Goal: Check status: Check status

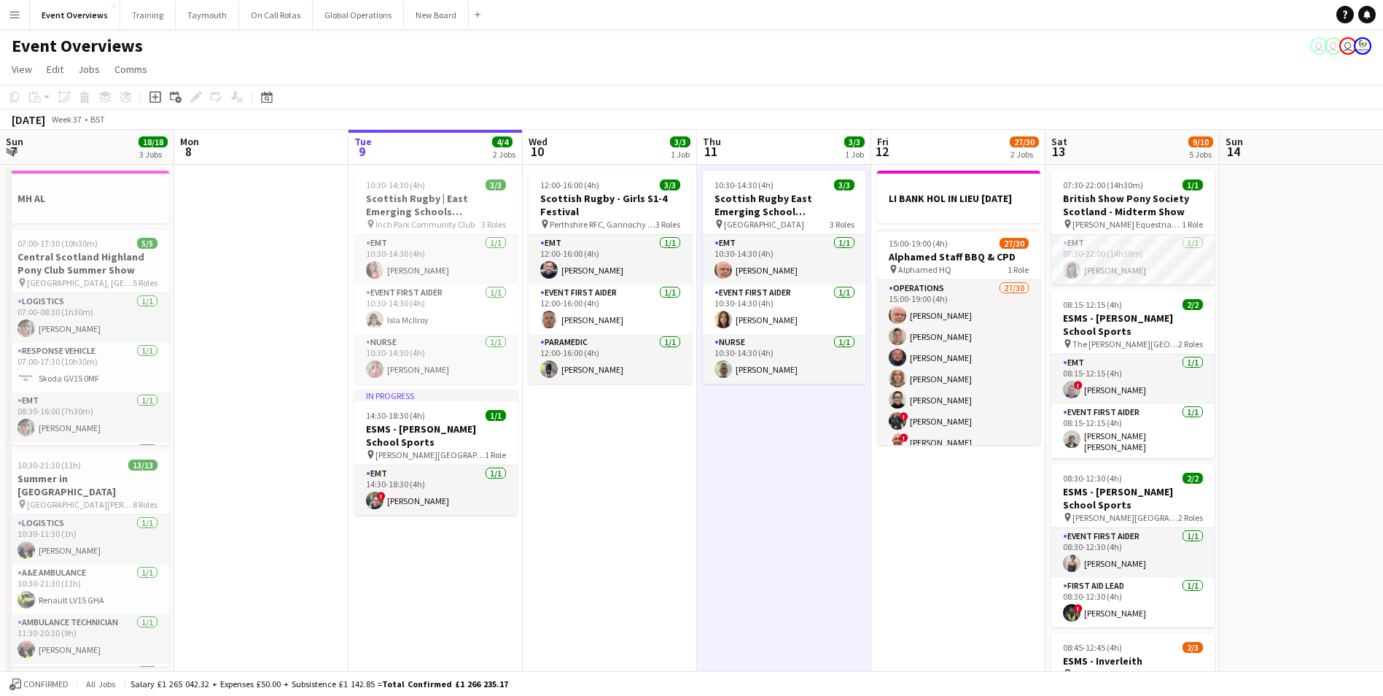
scroll to position [0, 484]
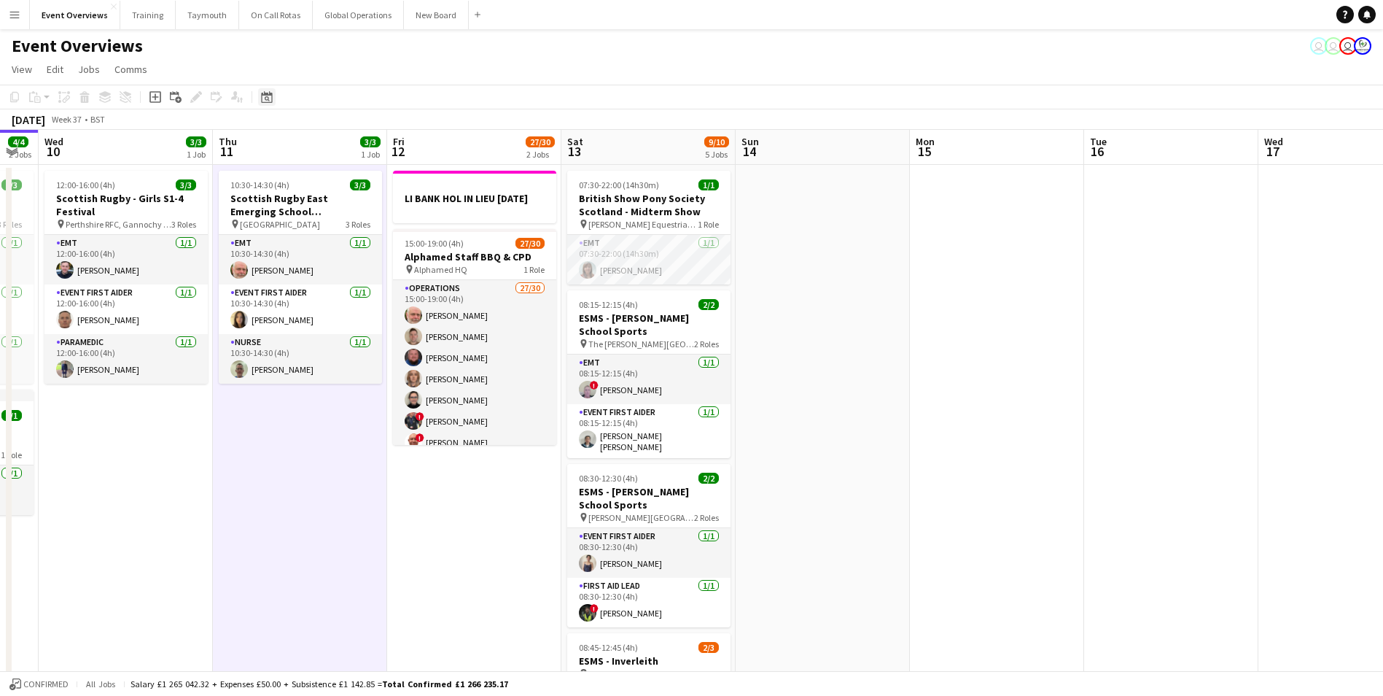
click at [271, 93] on icon at bounding box center [266, 97] width 11 height 12
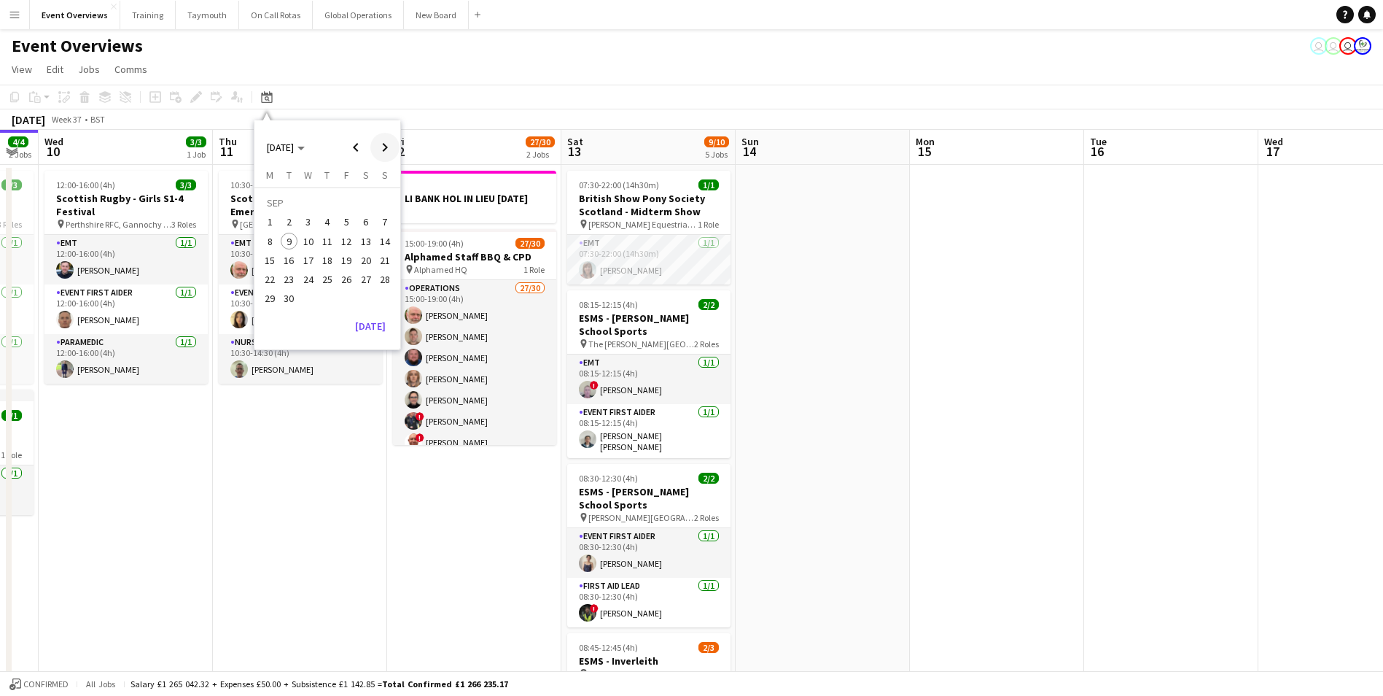
click at [381, 147] on span "Next month" at bounding box center [384, 147] width 29 height 29
click at [268, 298] on span "29" at bounding box center [269, 298] width 17 height 17
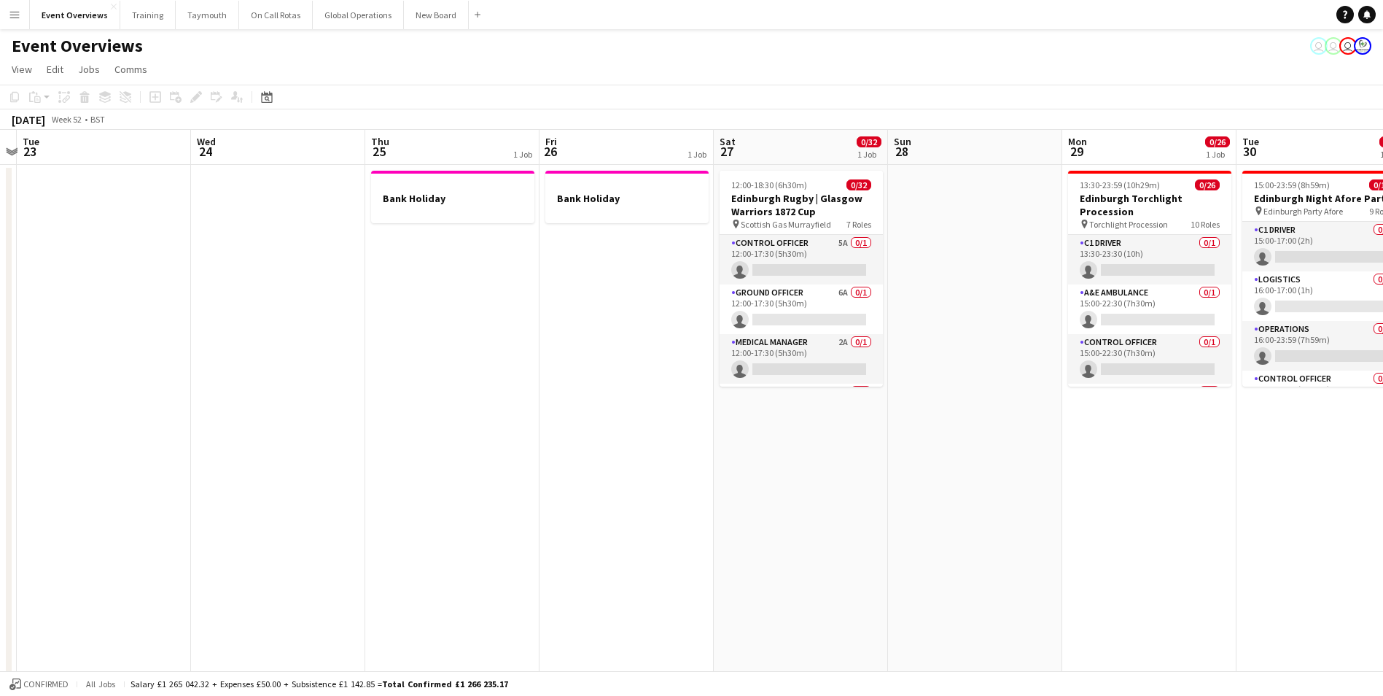
scroll to position [0, 320]
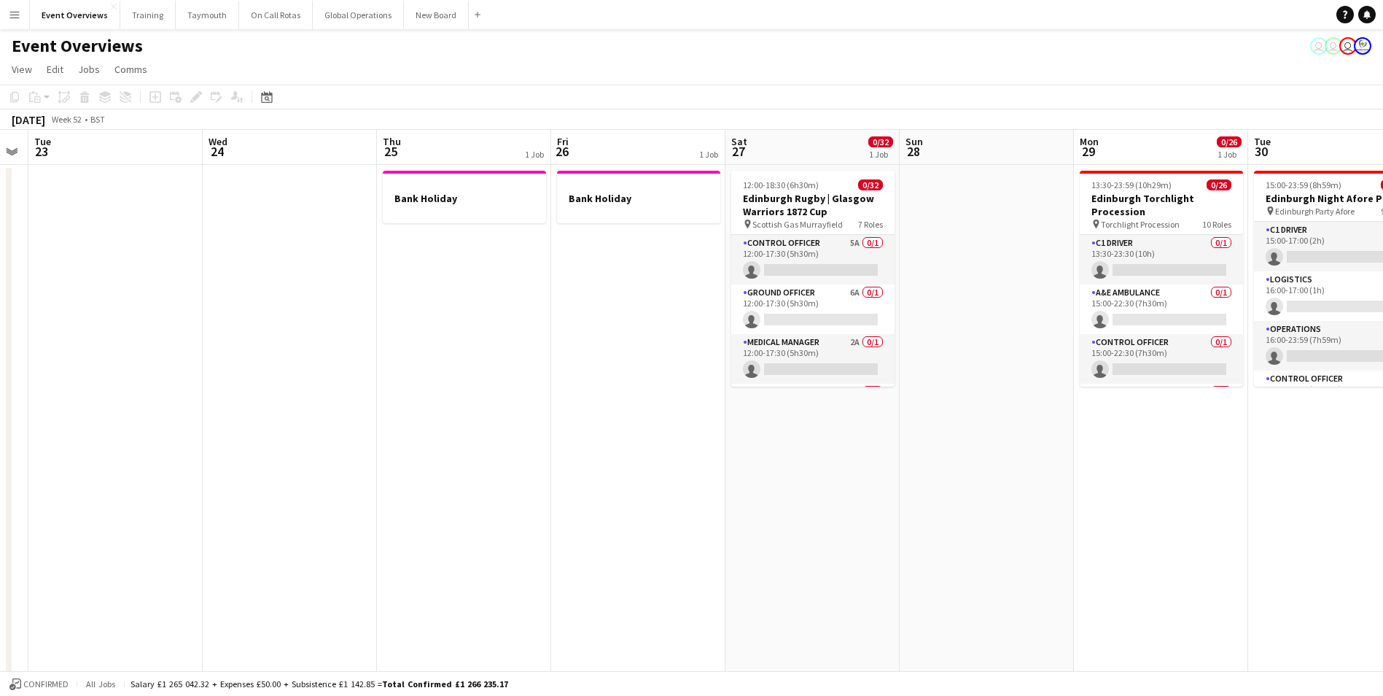
drag, startPoint x: 316, startPoint y: 541, endPoint x: 1020, endPoint y: 476, distance: 707.3
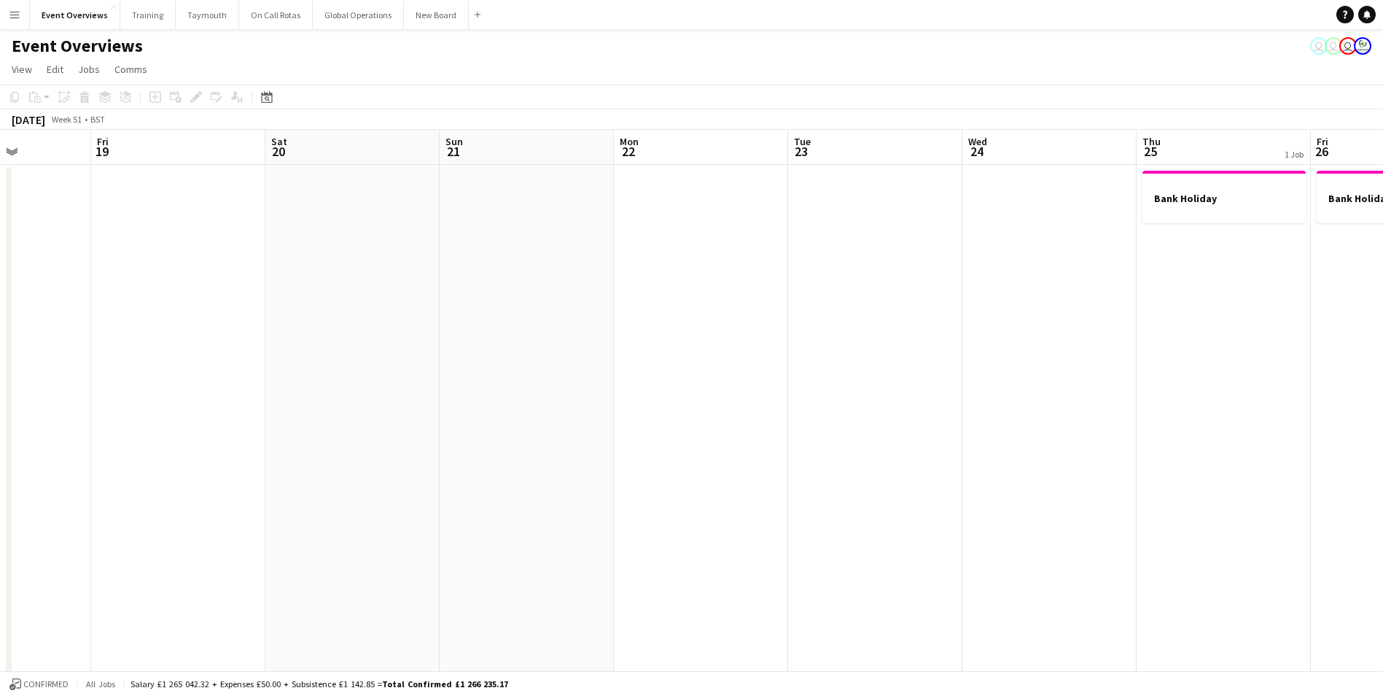
drag, startPoint x: 577, startPoint y: 496, endPoint x: 1337, endPoint y: 432, distance: 762.4
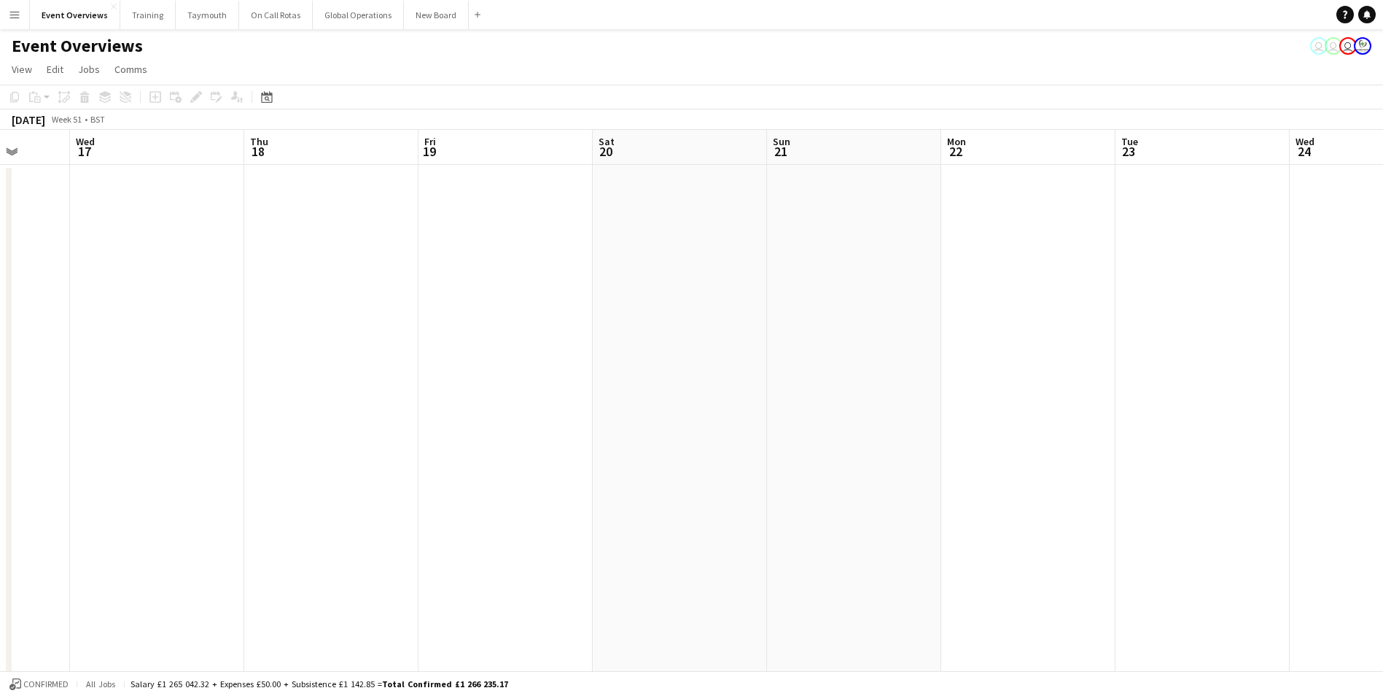
drag, startPoint x: 1048, startPoint y: 442, endPoint x: 1522, endPoint y: 394, distance: 477.1
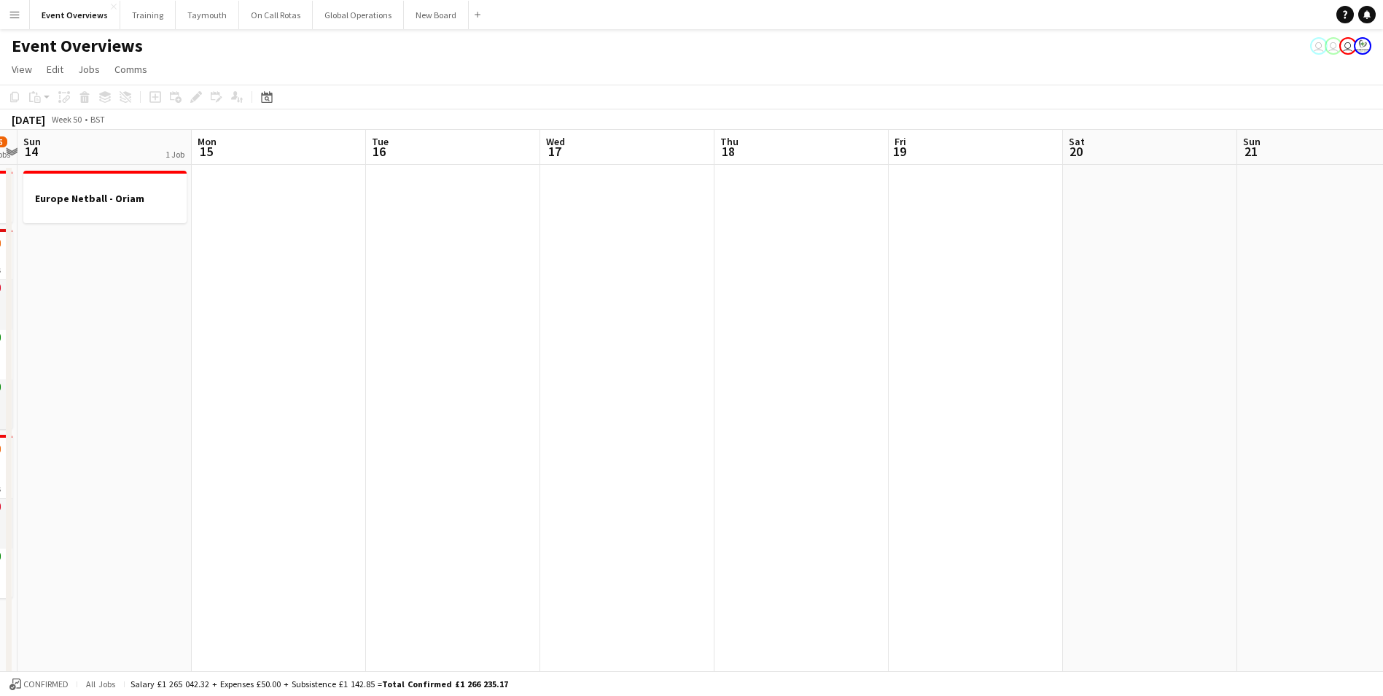
scroll to position [0, 322]
drag, startPoint x: 581, startPoint y: 477, endPoint x: 1017, endPoint y: 455, distance: 436.6
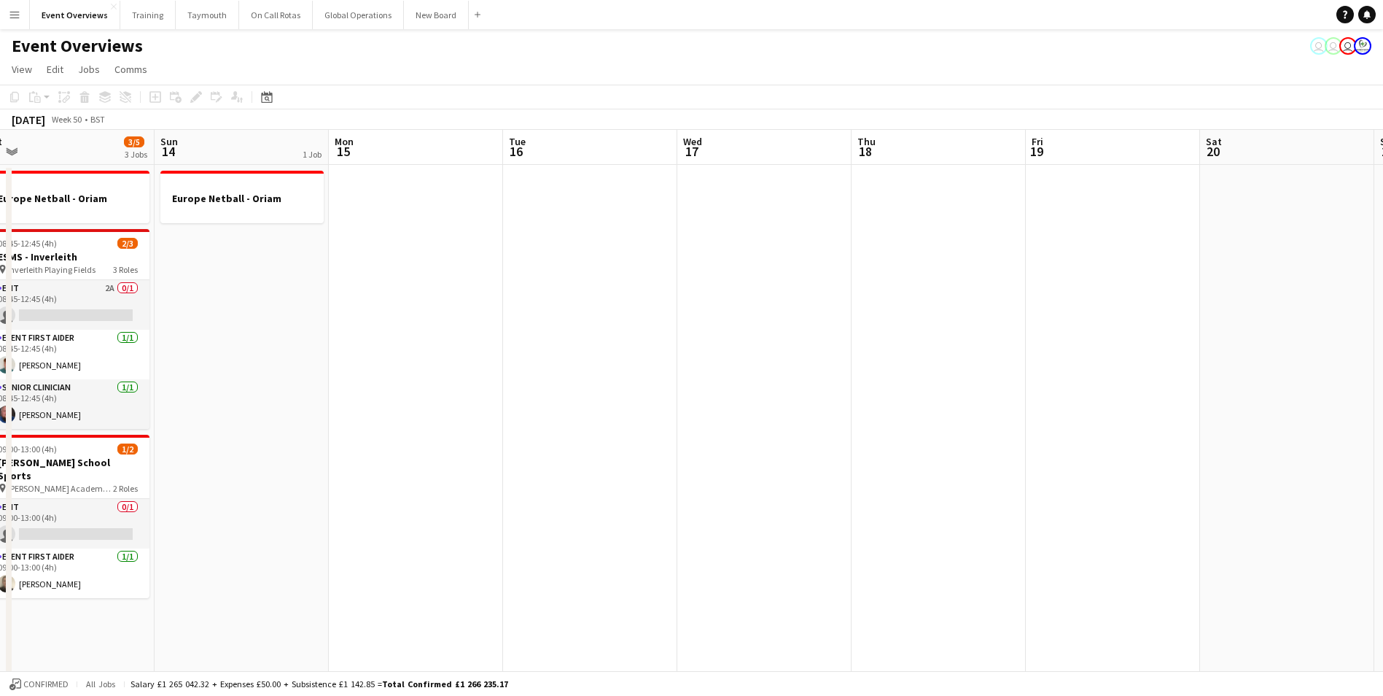
scroll to position [0, 401]
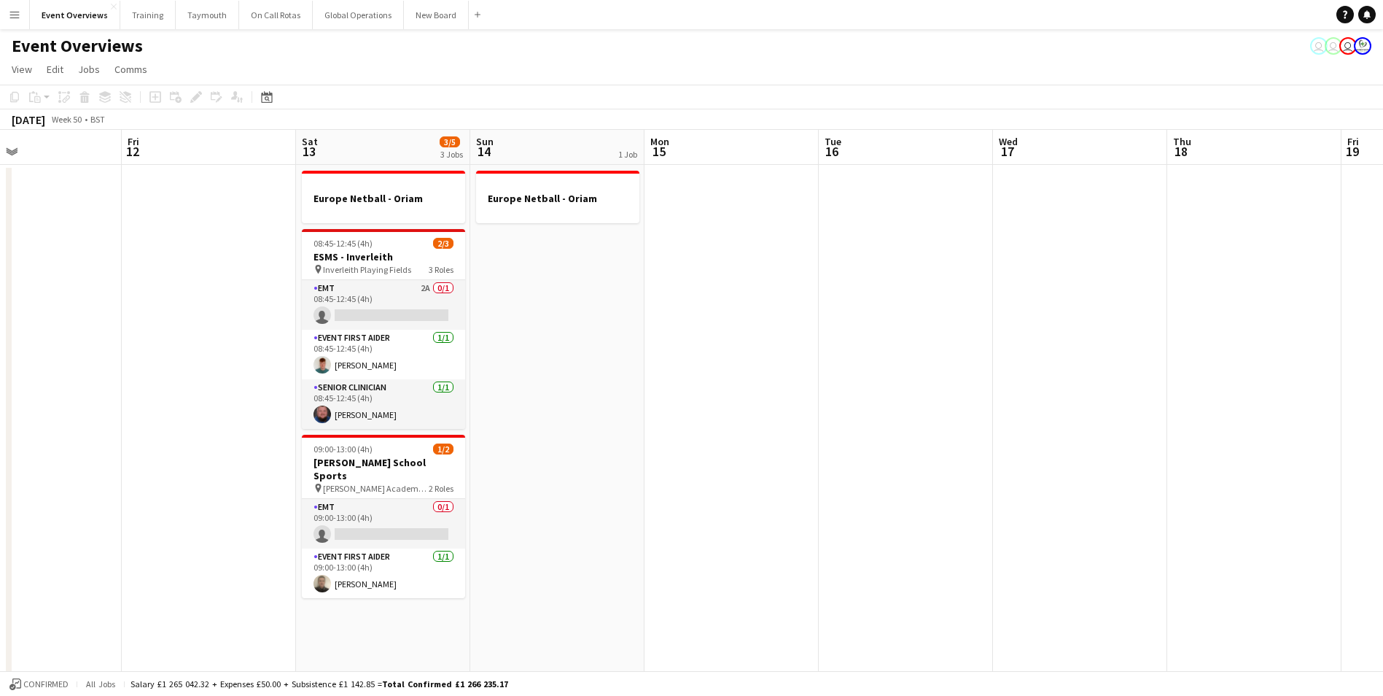
drag, startPoint x: 284, startPoint y: 488, endPoint x: 728, endPoint y: 455, distance: 445.2
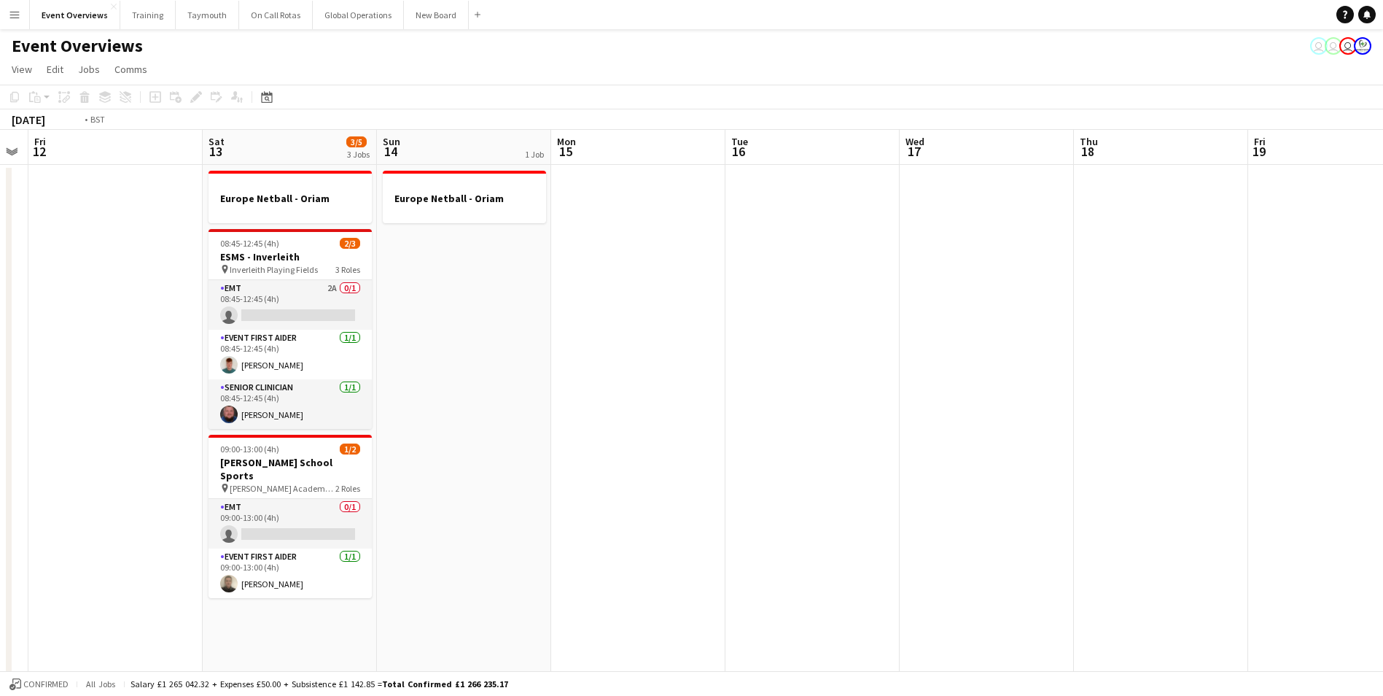
drag, startPoint x: 934, startPoint y: 421, endPoint x: 81, endPoint y: 512, distance: 857.9
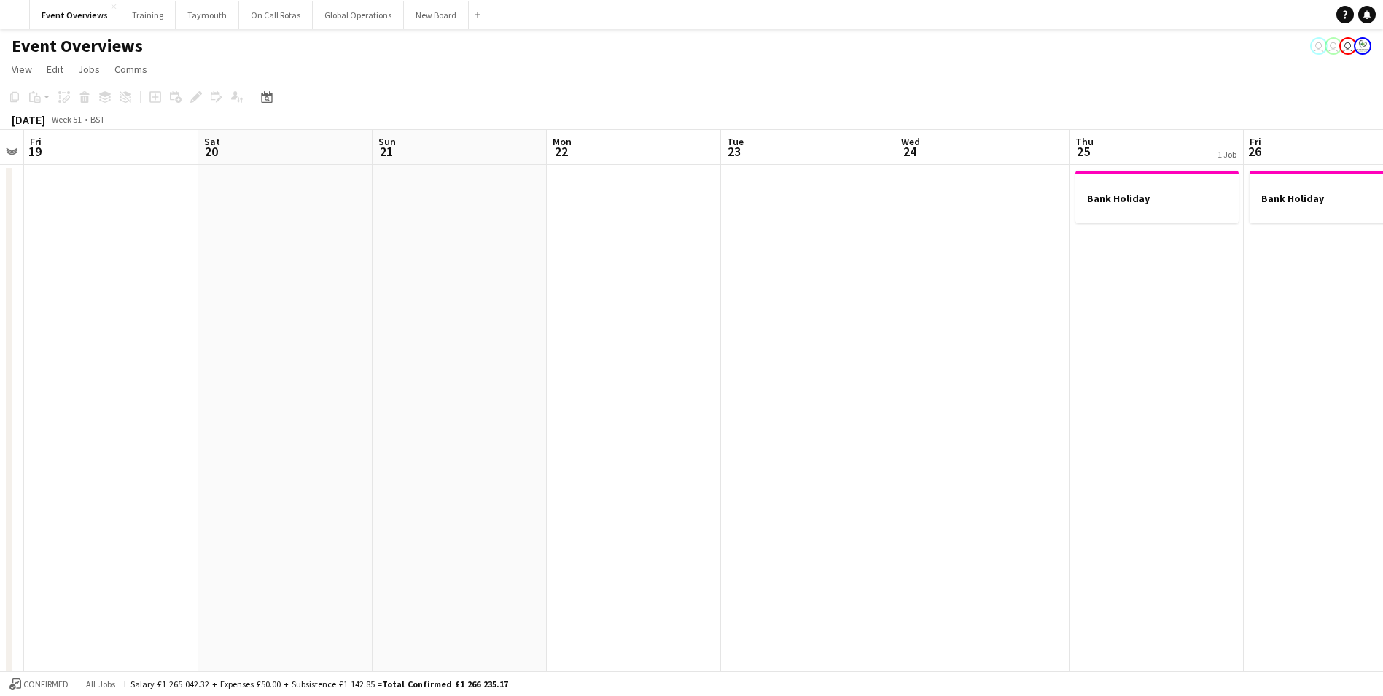
drag, startPoint x: 610, startPoint y: 468, endPoint x: 739, endPoint y: 451, distance: 129.5
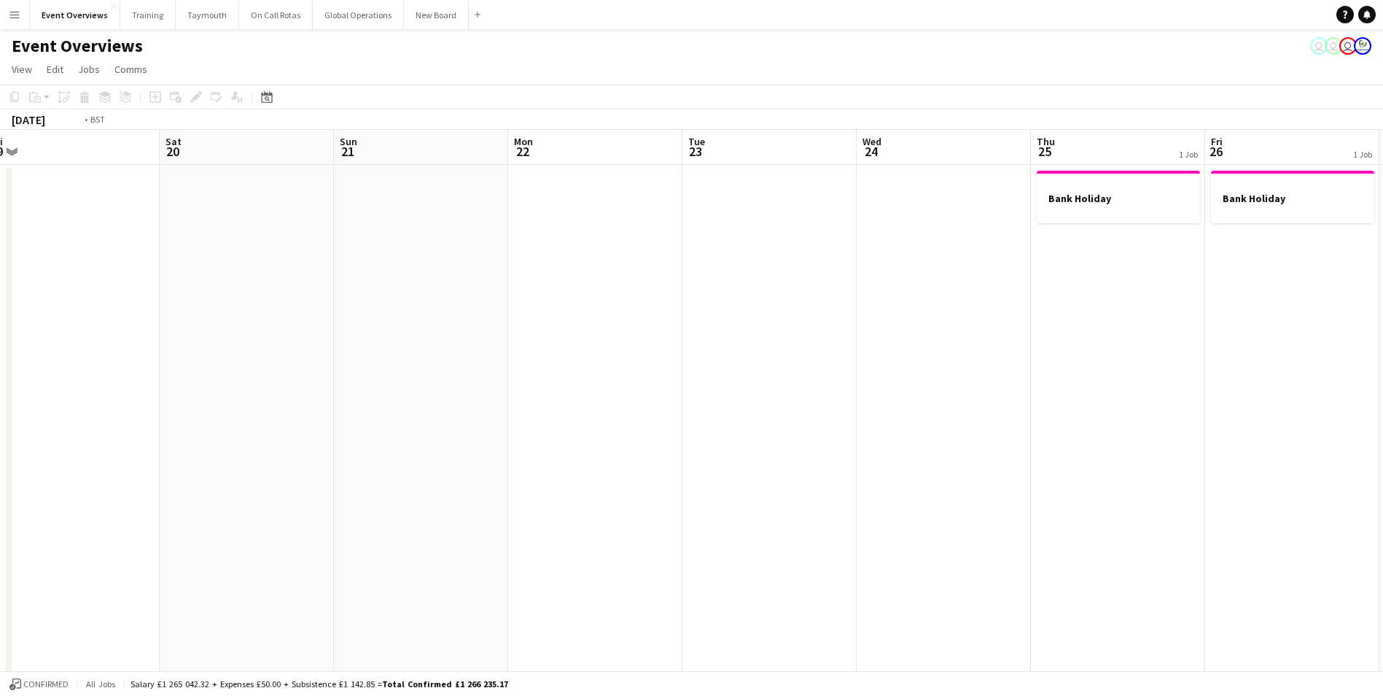
drag, startPoint x: 821, startPoint y: 445, endPoint x: 271, endPoint y: 472, distance: 550.4
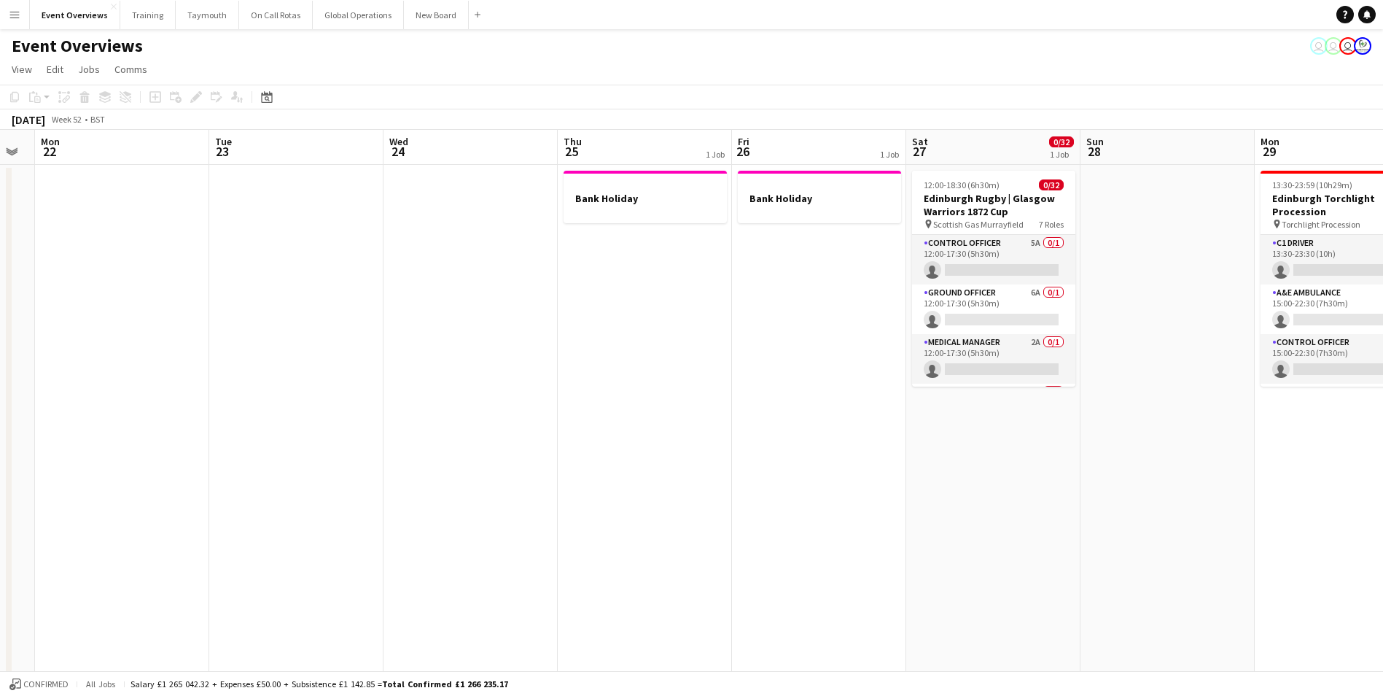
drag, startPoint x: 725, startPoint y: 440, endPoint x: 440, endPoint y: 459, distance: 285.7
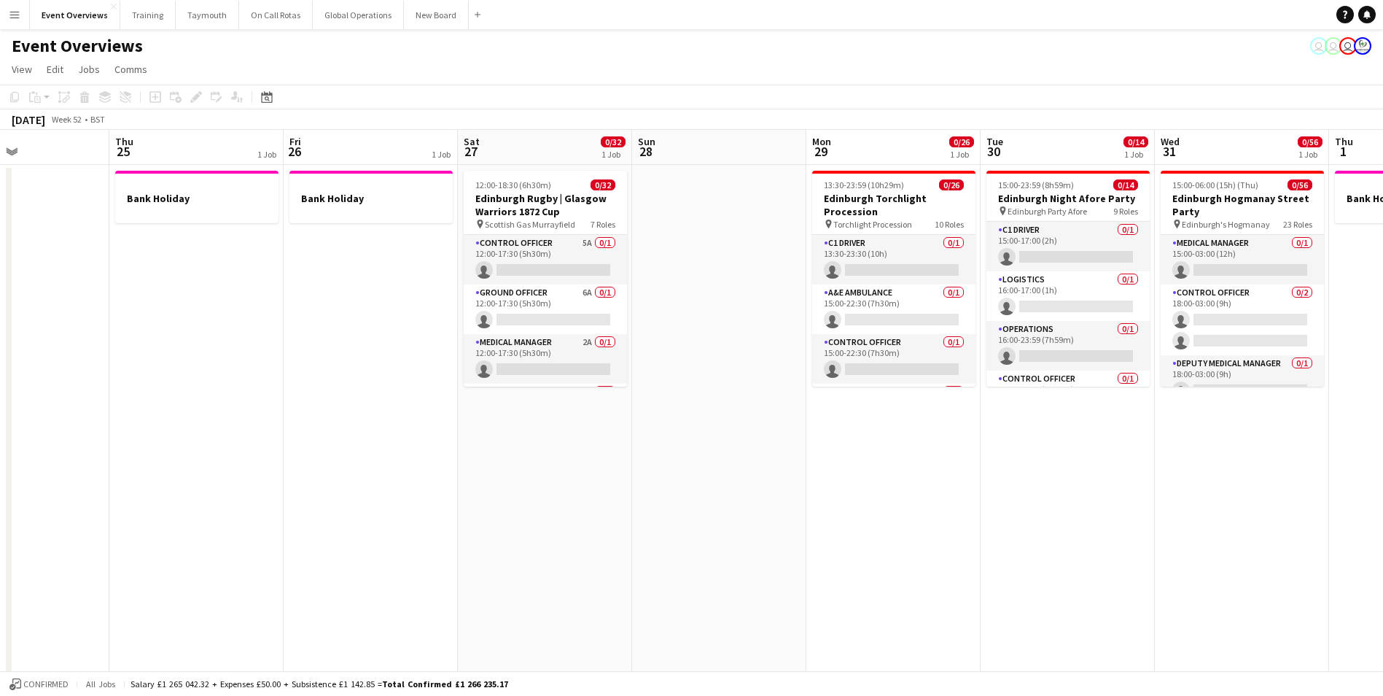
drag, startPoint x: 798, startPoint y: 460, endPoint x: 659, endPoint y: 495, distance: 142.9
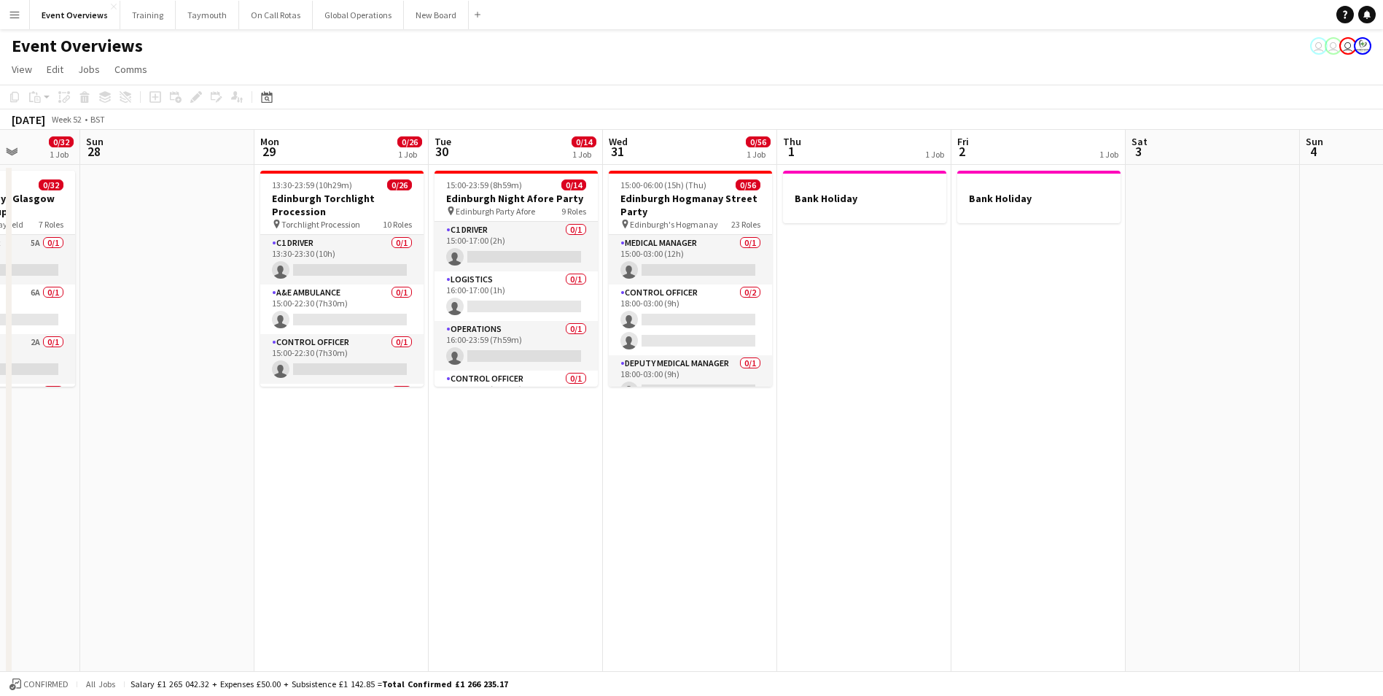
scroll to position [0, 471]
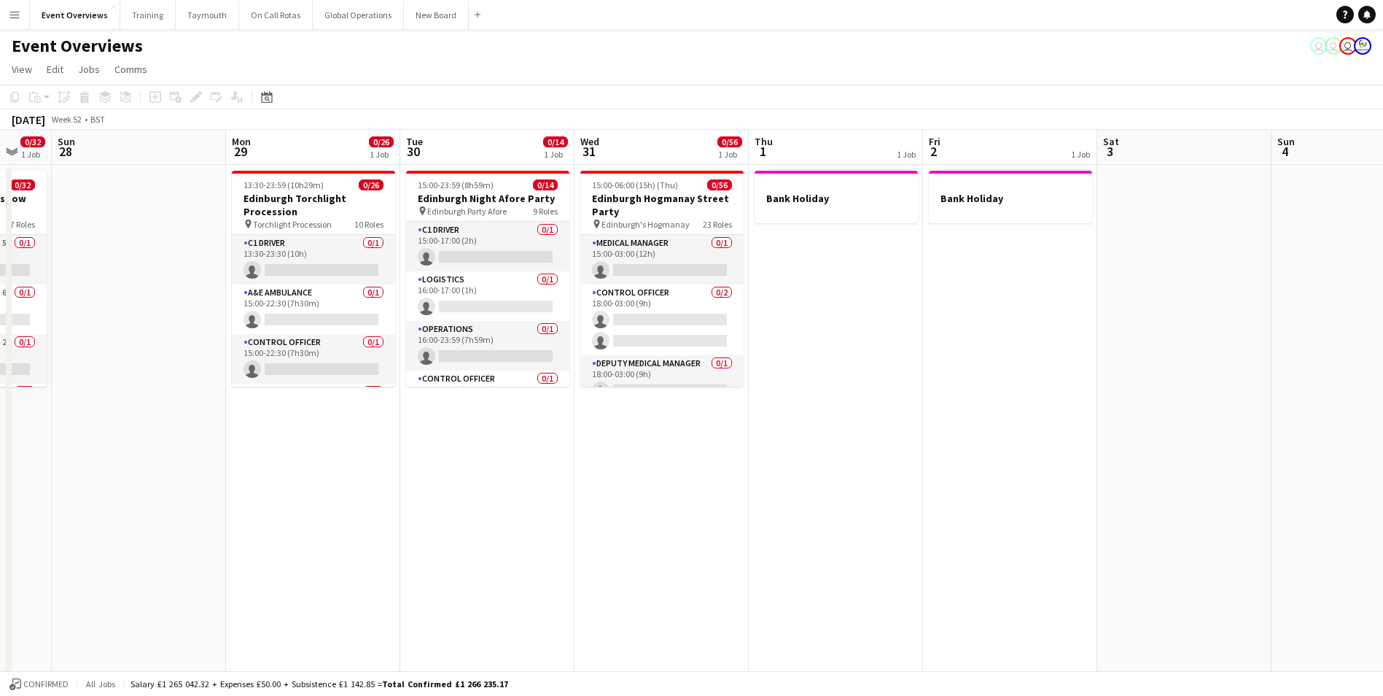
drag, startPoint x: 703, startPoint y: 507, endPoint x: 275, endPoint y: 535, distance: 428.9
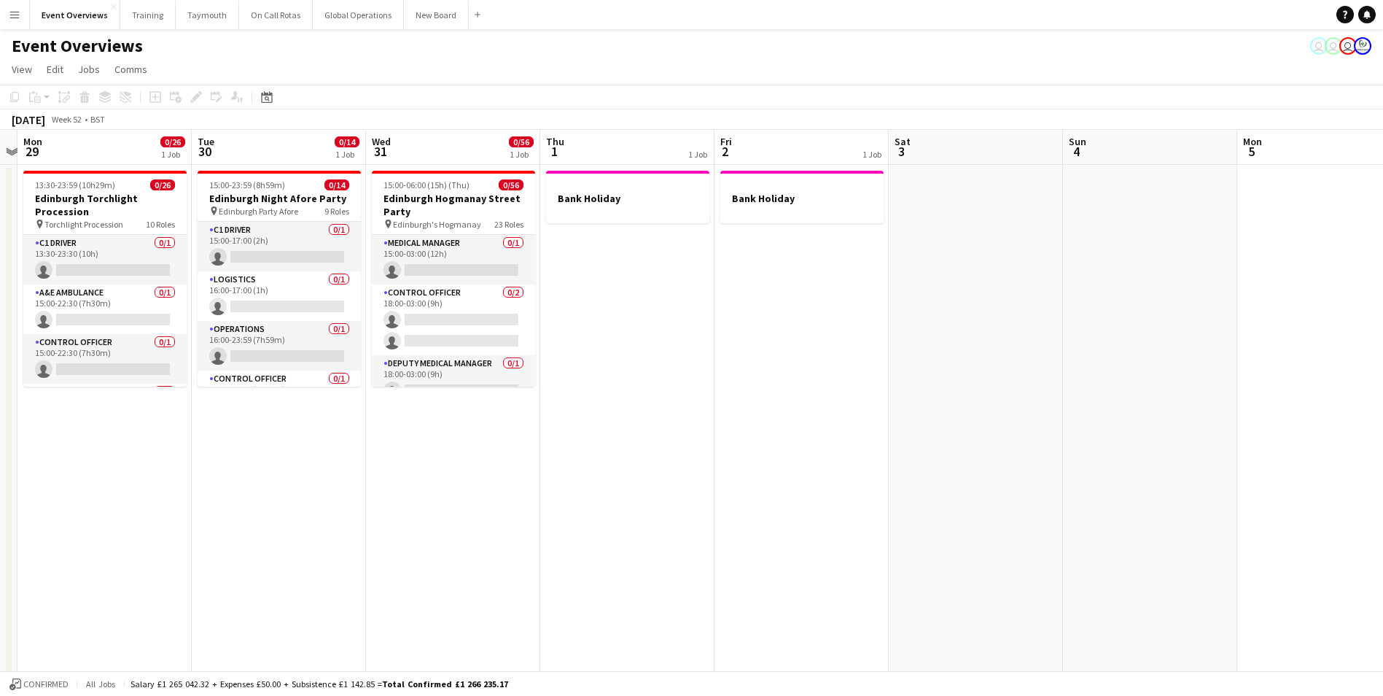
scroll to position [0, 303]
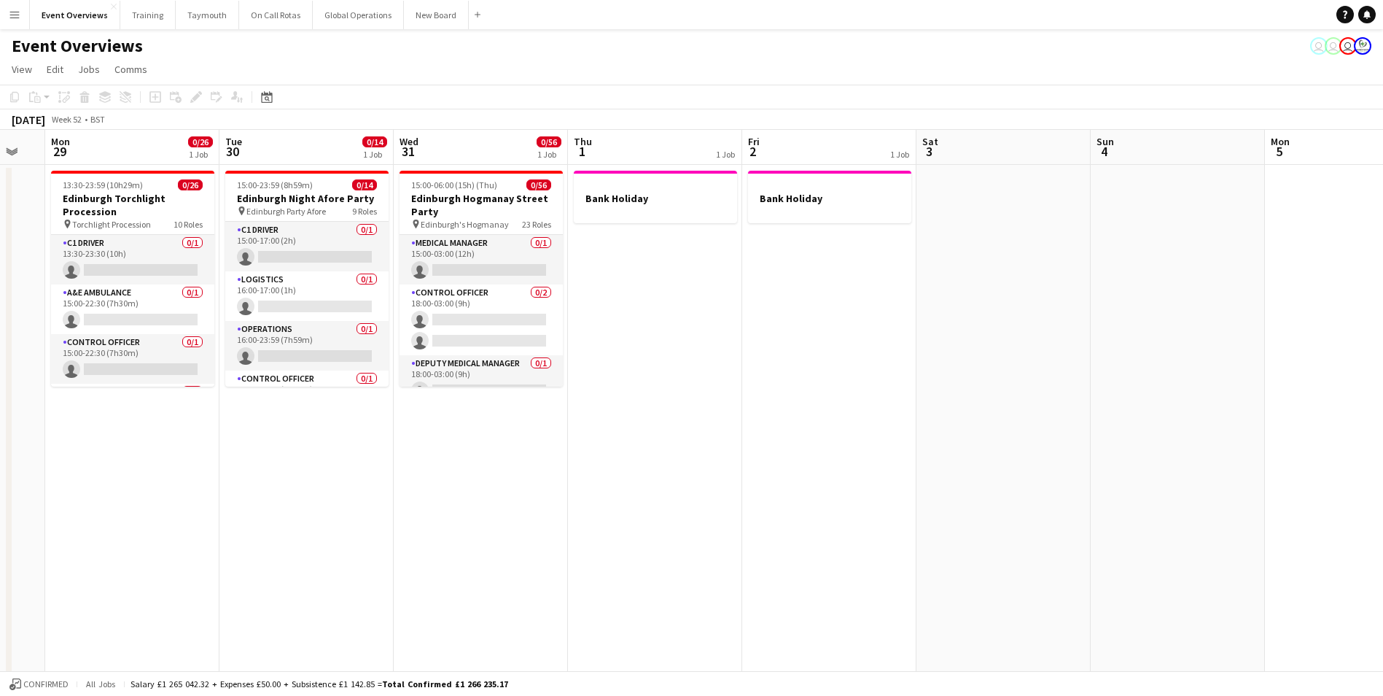
drag, startPoint x: 631, startPoint y: 540, endPoint x: 451, endPoint y: 523, distance: 181.7
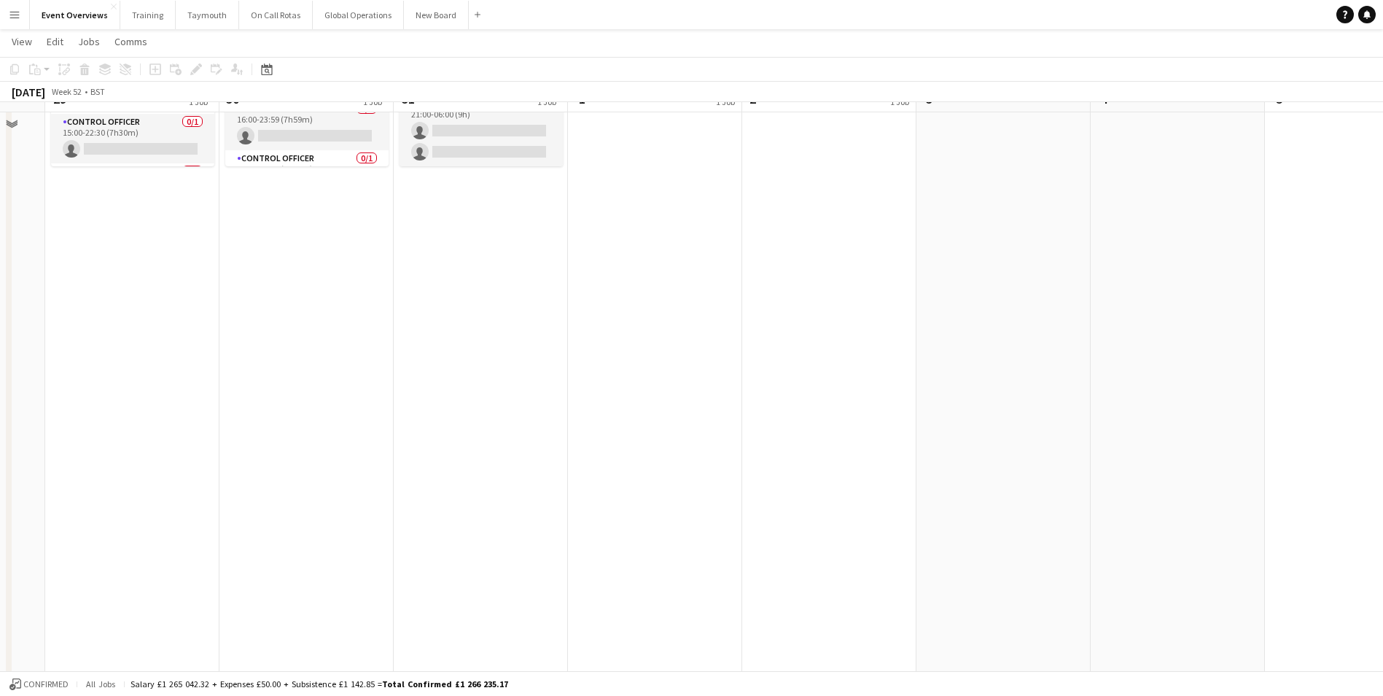
scroll to position [0, 0]
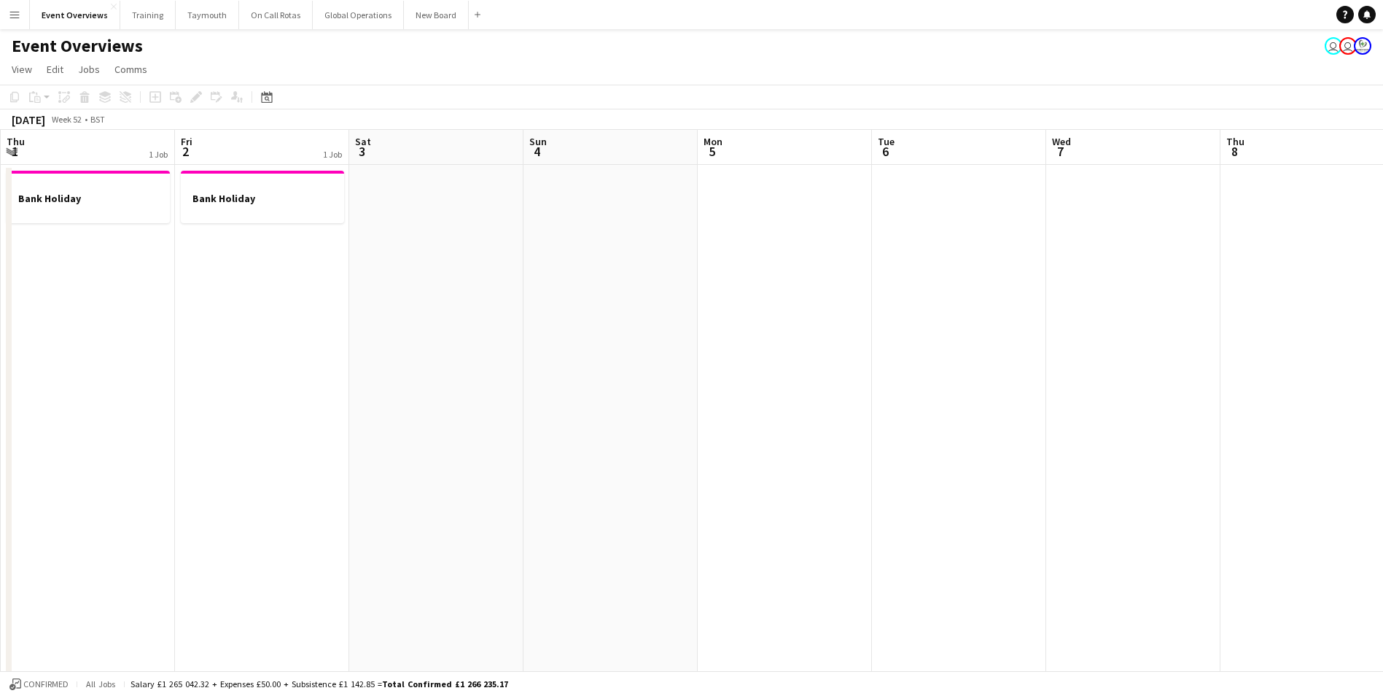
drag, startPoint x: 999, startPoint y: 430, endPoint x: 498, endPoint y: 462, distance: 501.9
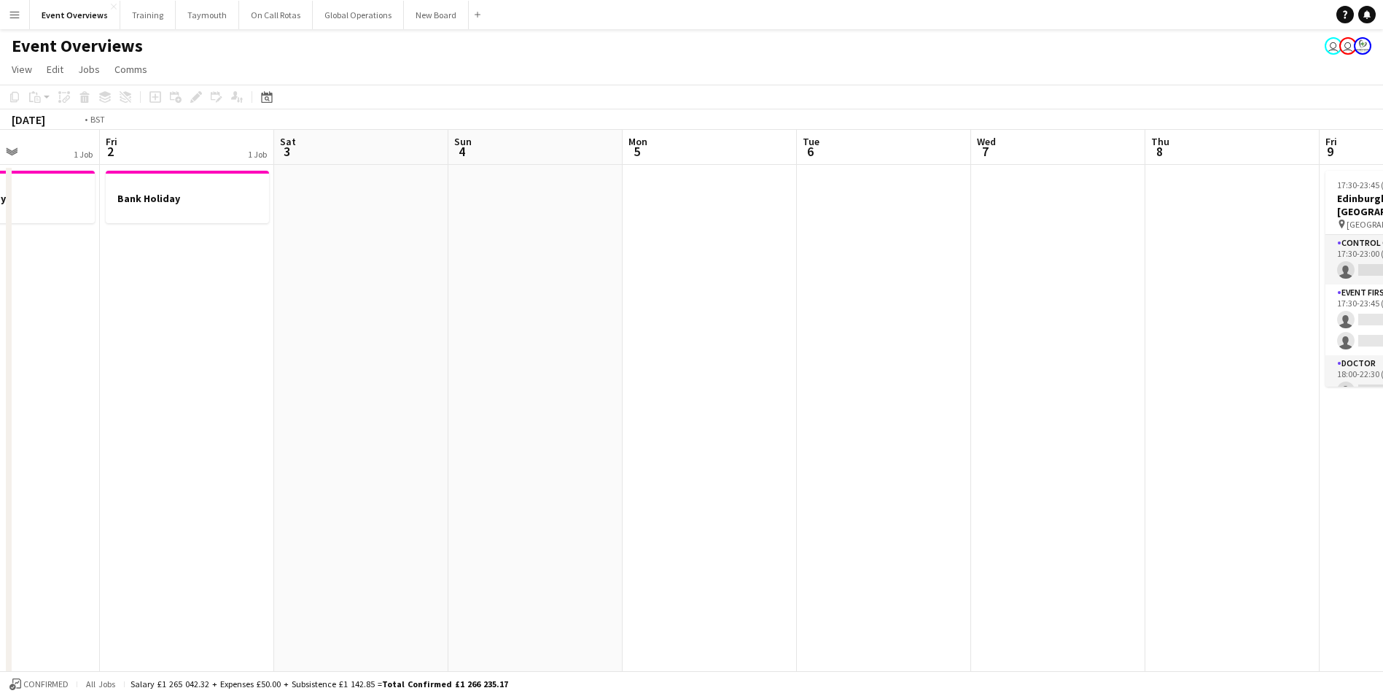
scroll to position [0, 584]
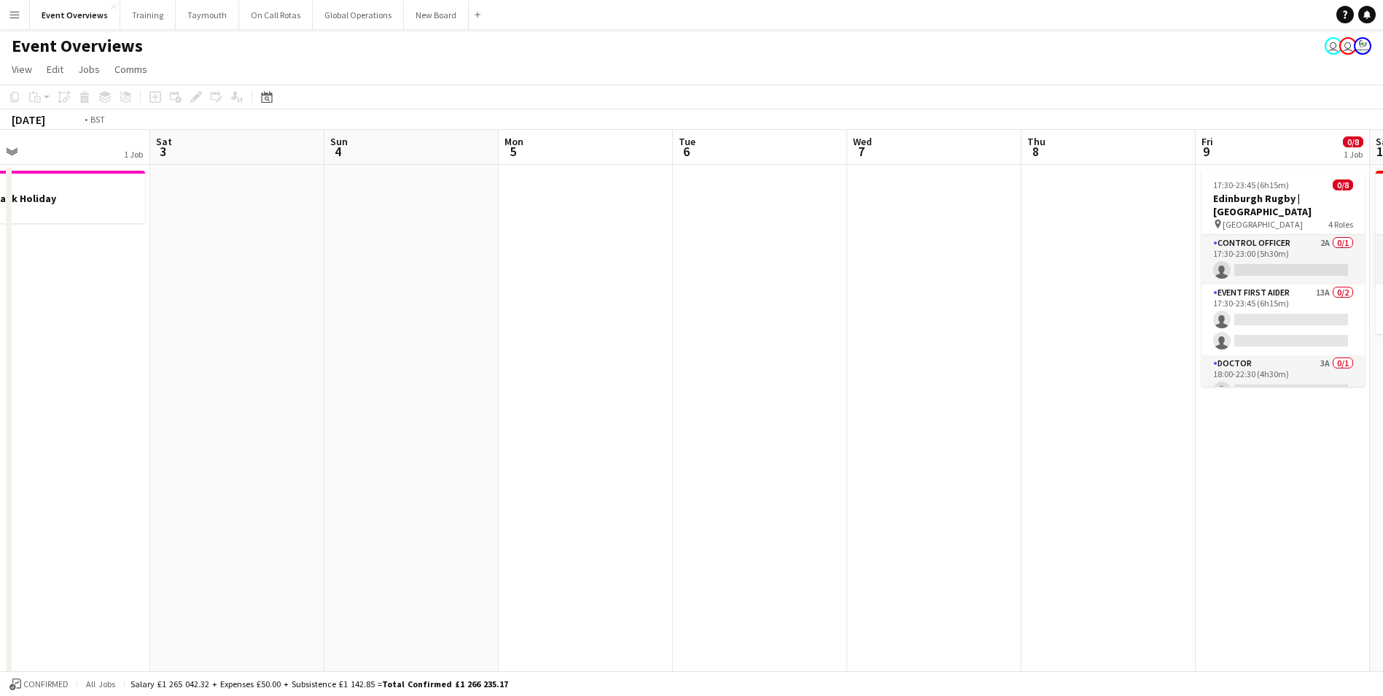
drag, startPoint x: 953, startPoint y: 442, endPoint x: 227, endPoint y: 462, distance: 726.5
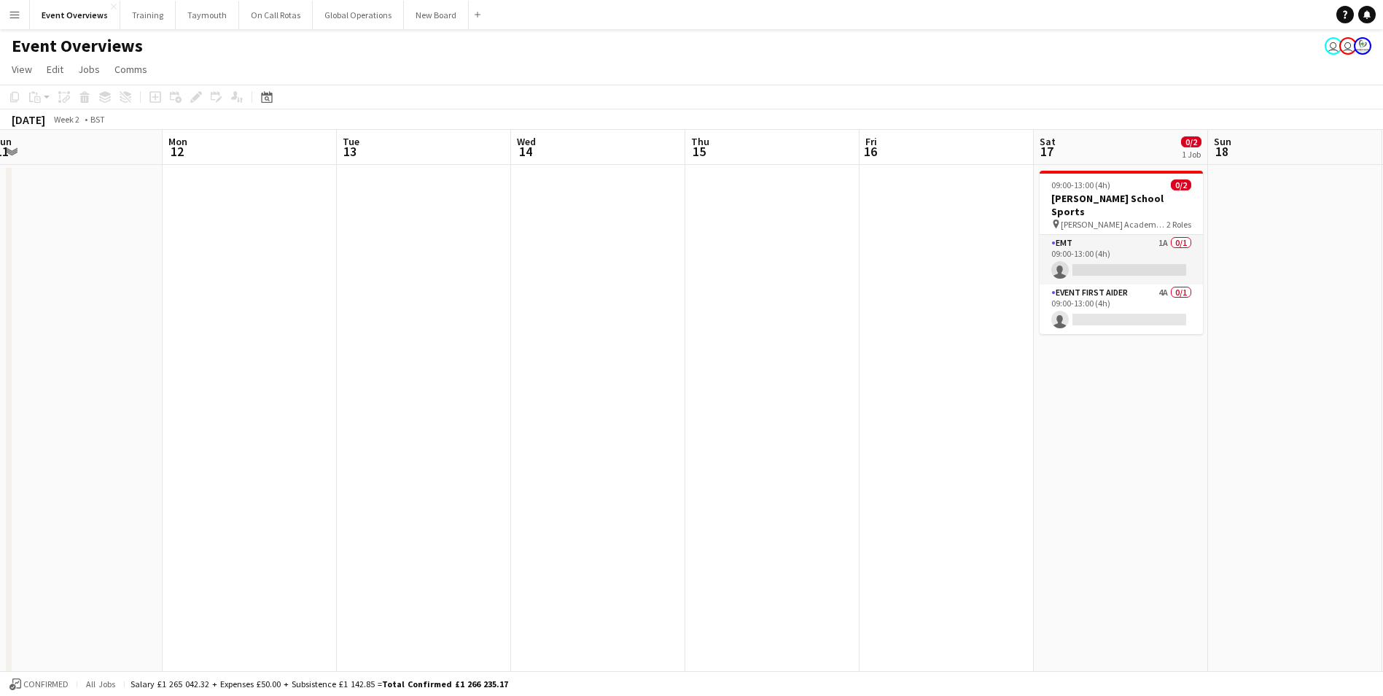
drag, startPoint x: 1125, startPoint y: 393, endPoint x: 156, endPoint y: 462, distance: 971.4
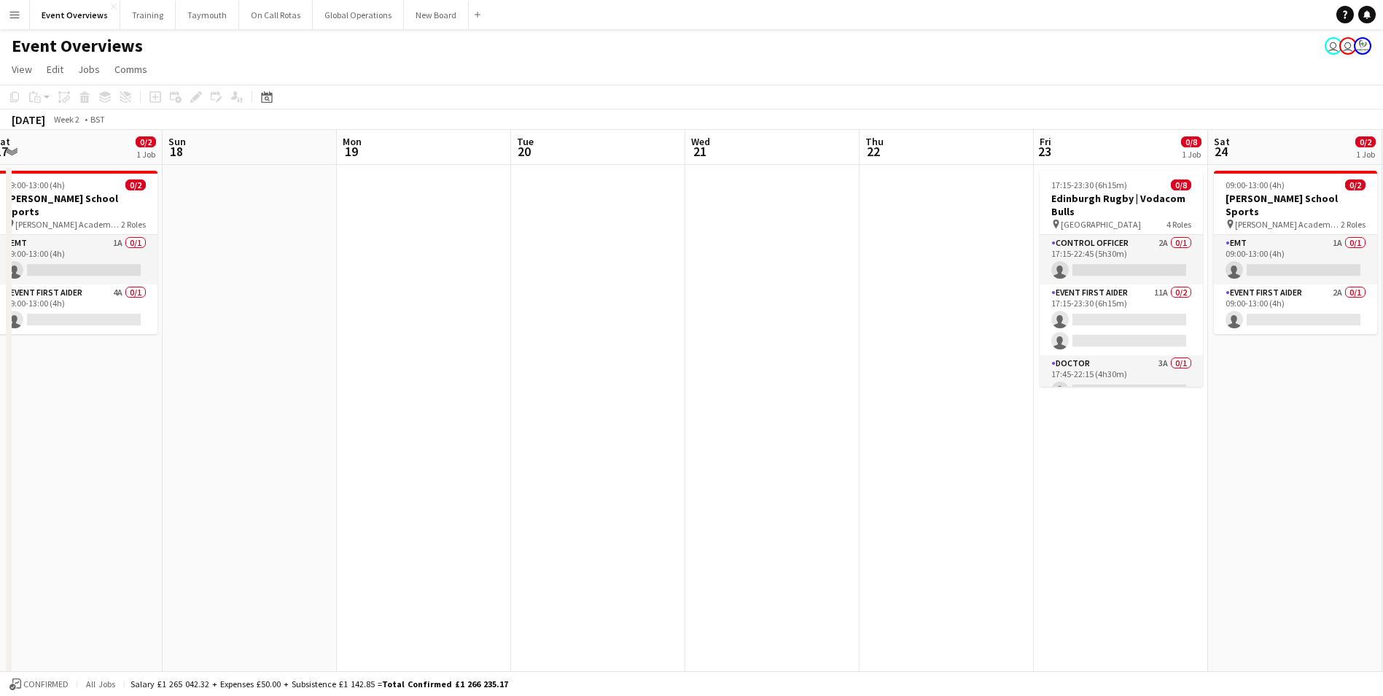
drag, startPoint x: 1071, startPoint y: 466, endPoint x: 141, endPoint y: 481, distance: 930.5
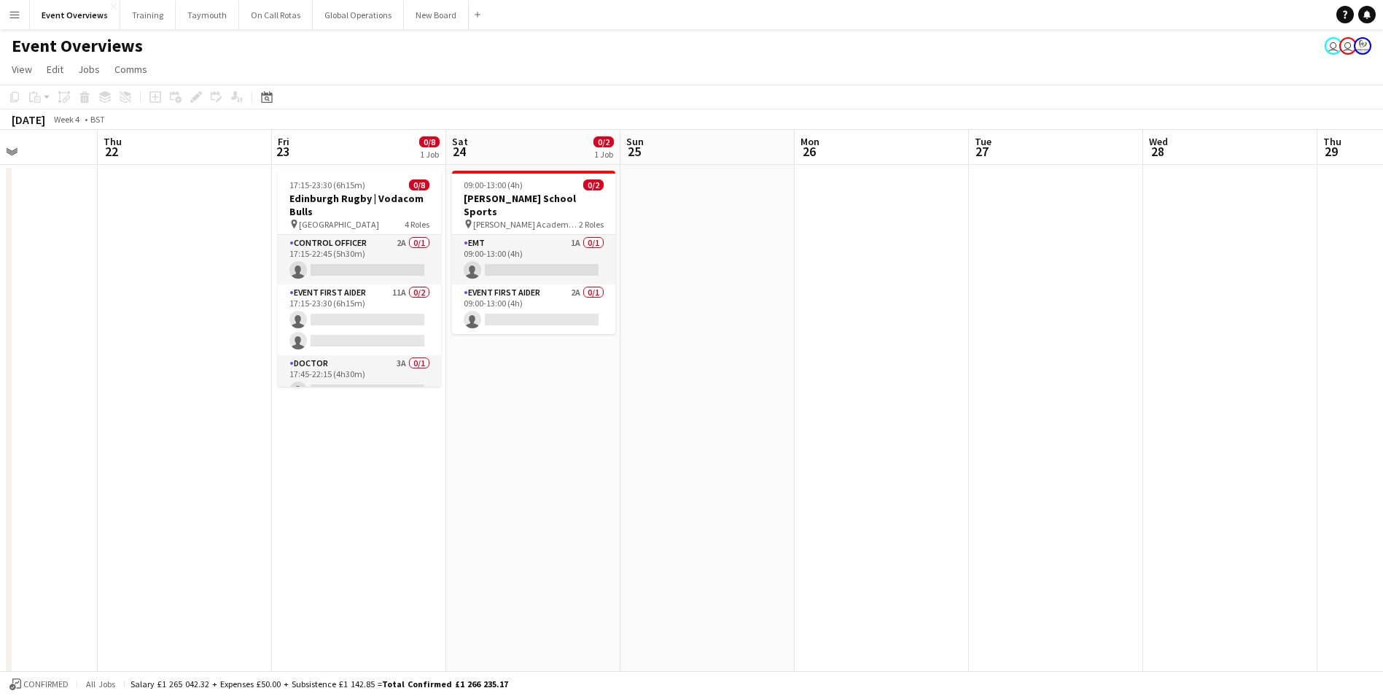
drag, startPoint x: 817, startPoint y: 422, endPoint x: -111, endPoint y: 430, distance: 928.2
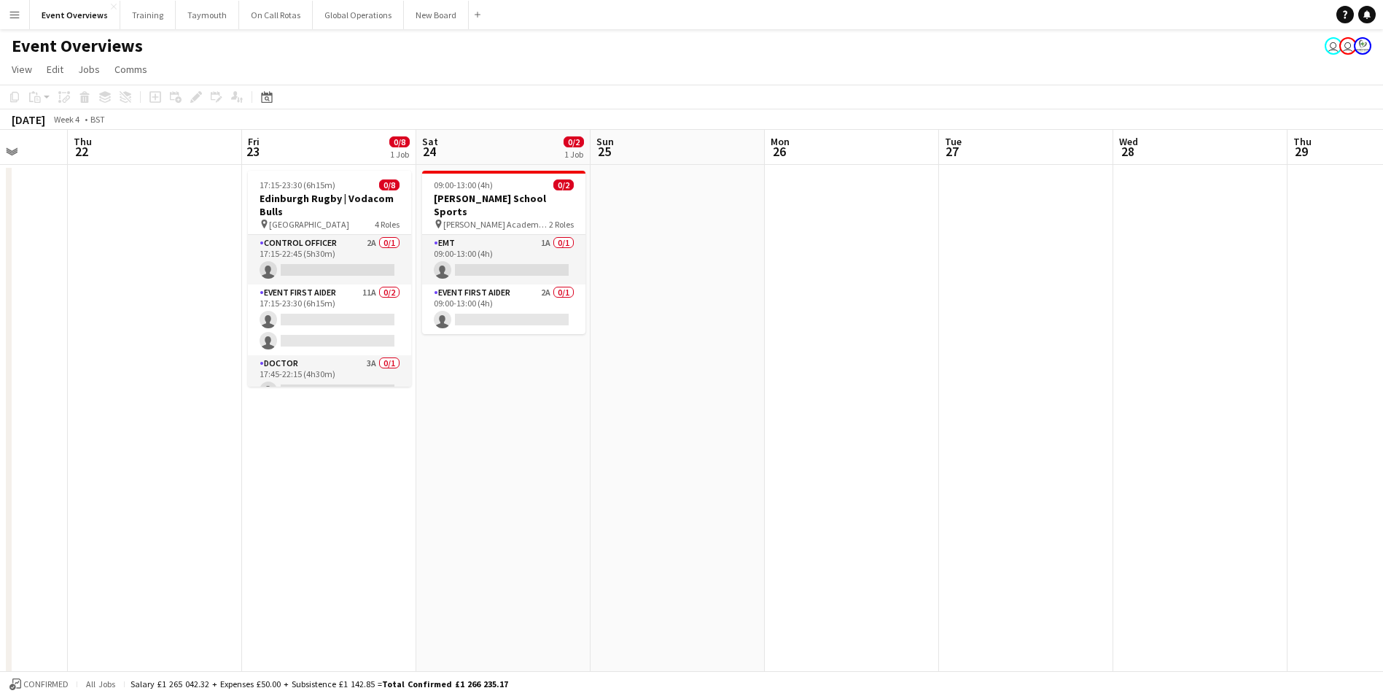
click at [277, 97] on div "Date picker [DATE] [DATE] [DATE] M [DATE] T [DATE] W [DATE] T [DATE] F [DATE] S…" at bounding box center [262, 96] width 33 height 17
click at [270, 98] on icon "Date picker" at bounding box center [267, 97] width 12 height 12
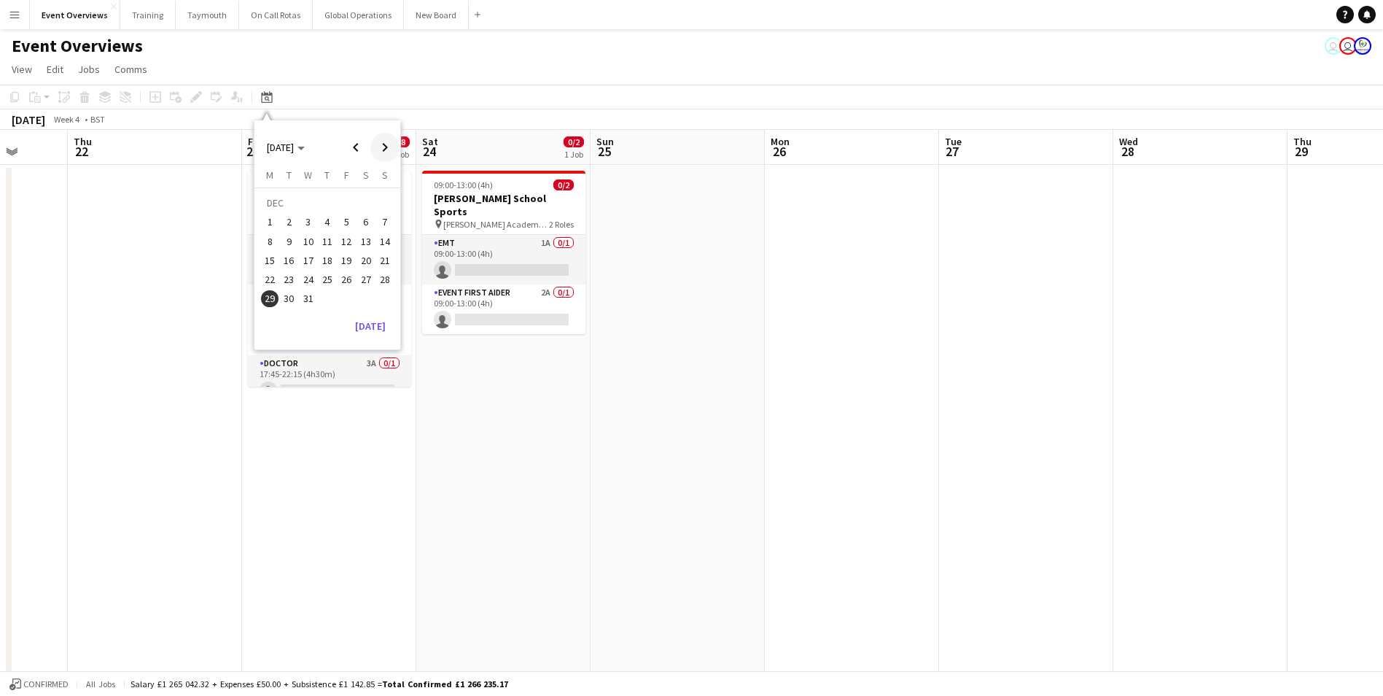
click at [385, 150] on span "Next month" at bounding box center [384, 147] width 29 height 29
click at [268, 277] on span "20" at bounding box center [269, 279] width 17 height 17
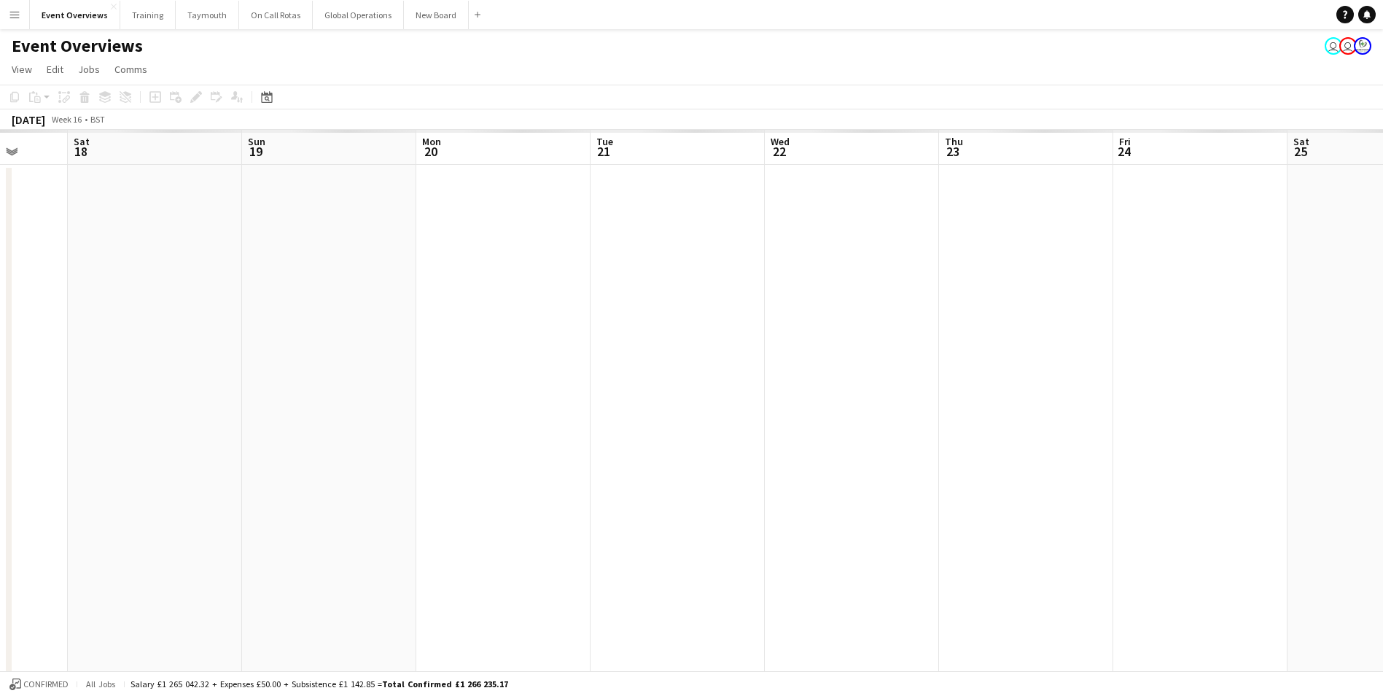
scroll to position [0, 502]
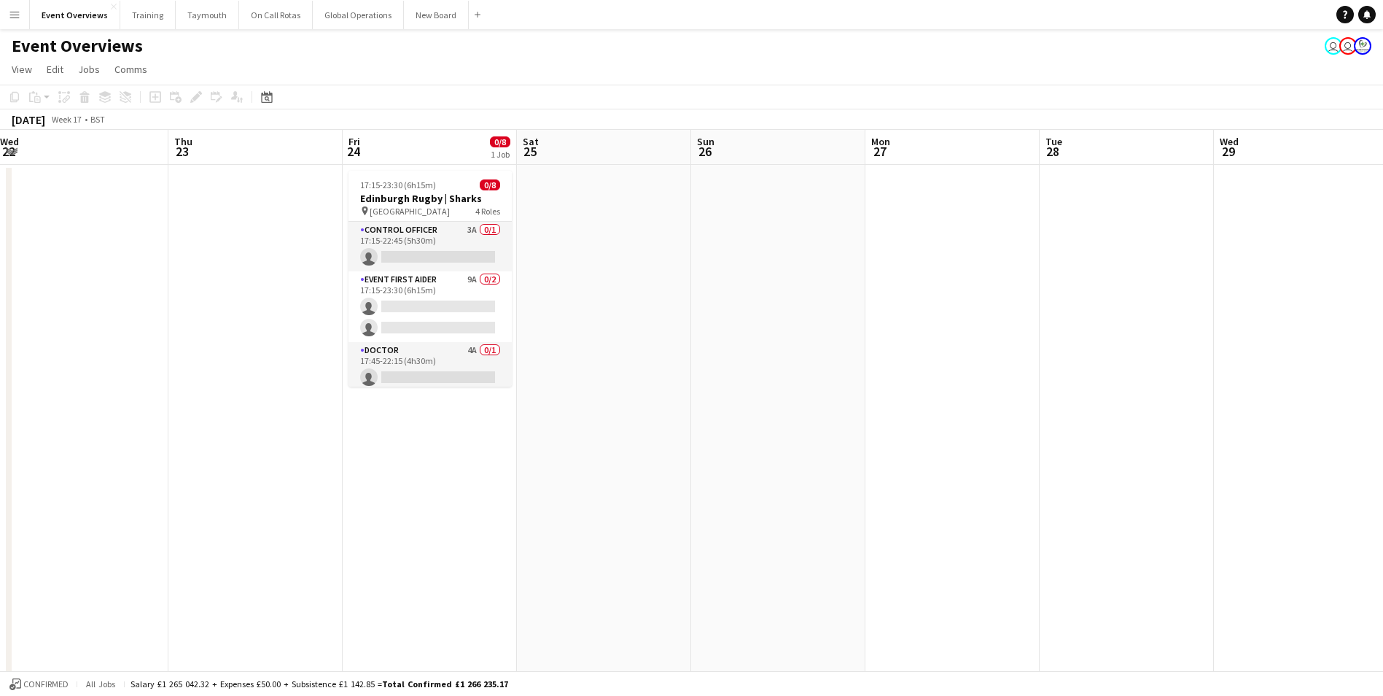
drag, startPoint x: 928, startPoint y: 542, endPoint x: 292, endPoint y: 545, distance: 636.5
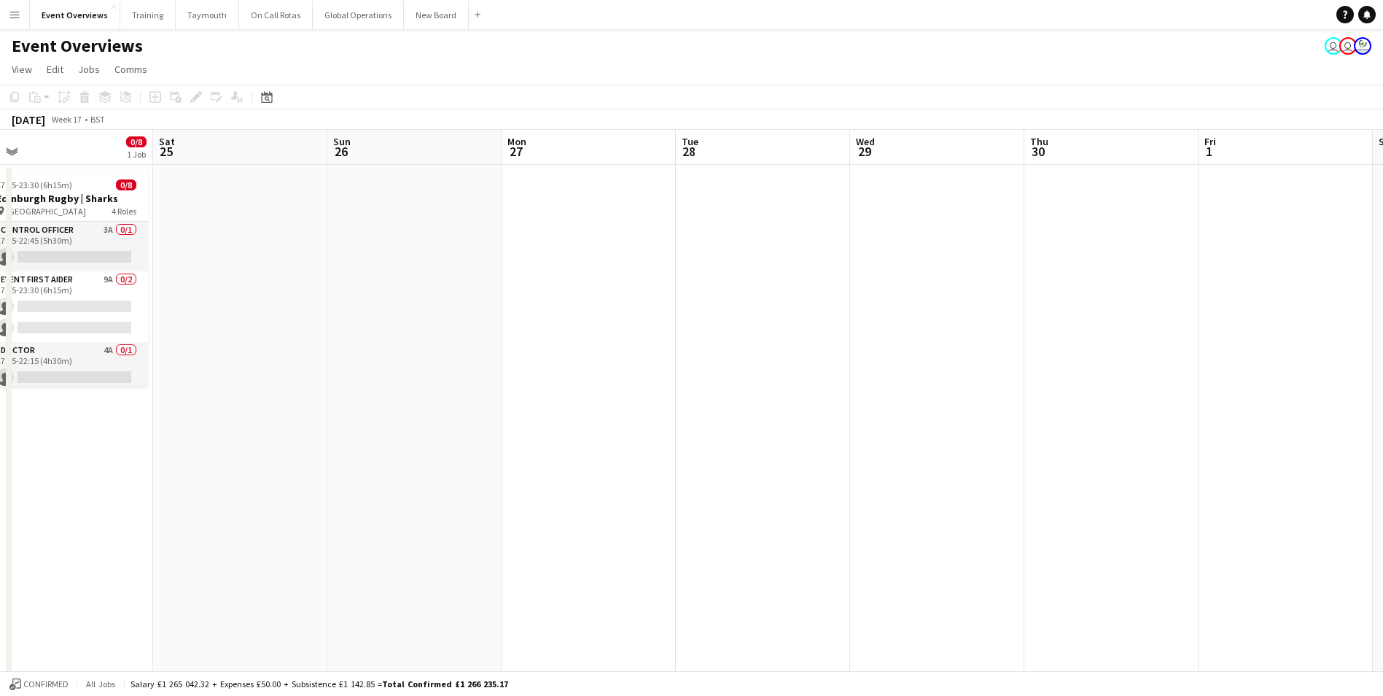
drag, startPoint x: 788, startPoint y: 516, endPoint x: 237, endPoint y: 531, distance: 551.4
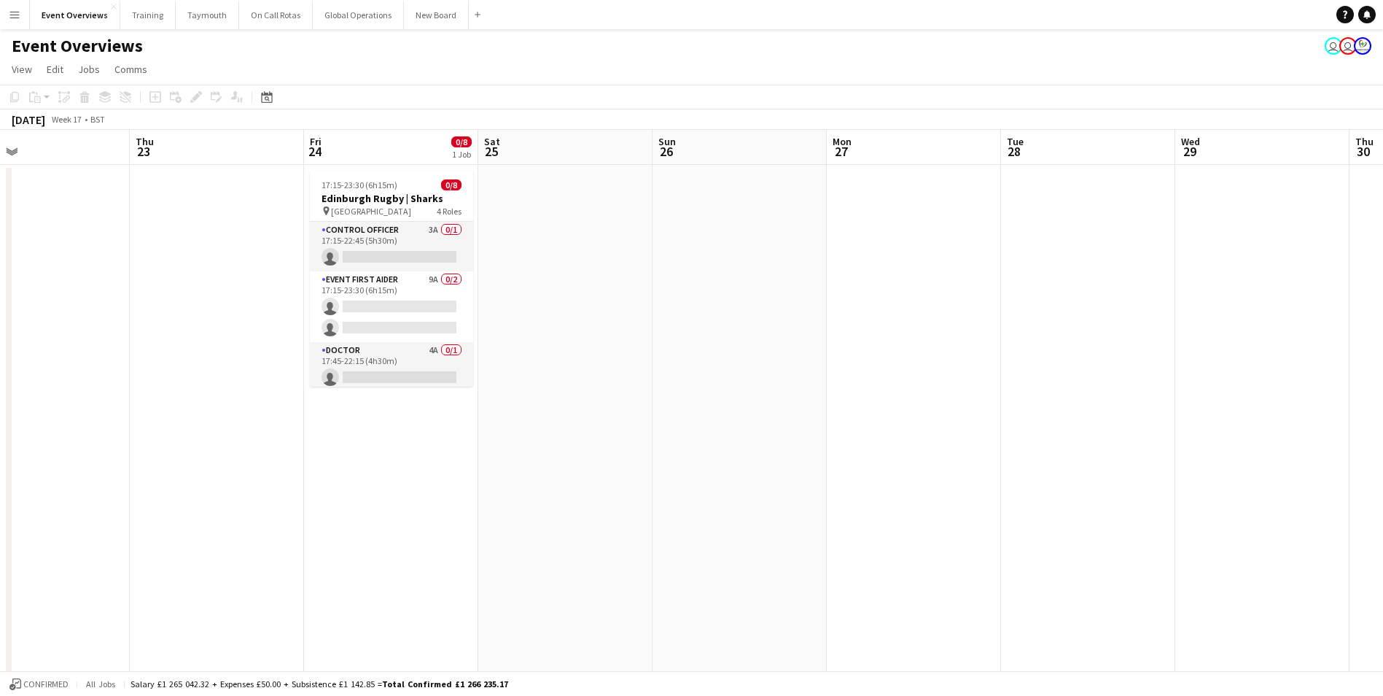
scroll to position [0, 318]
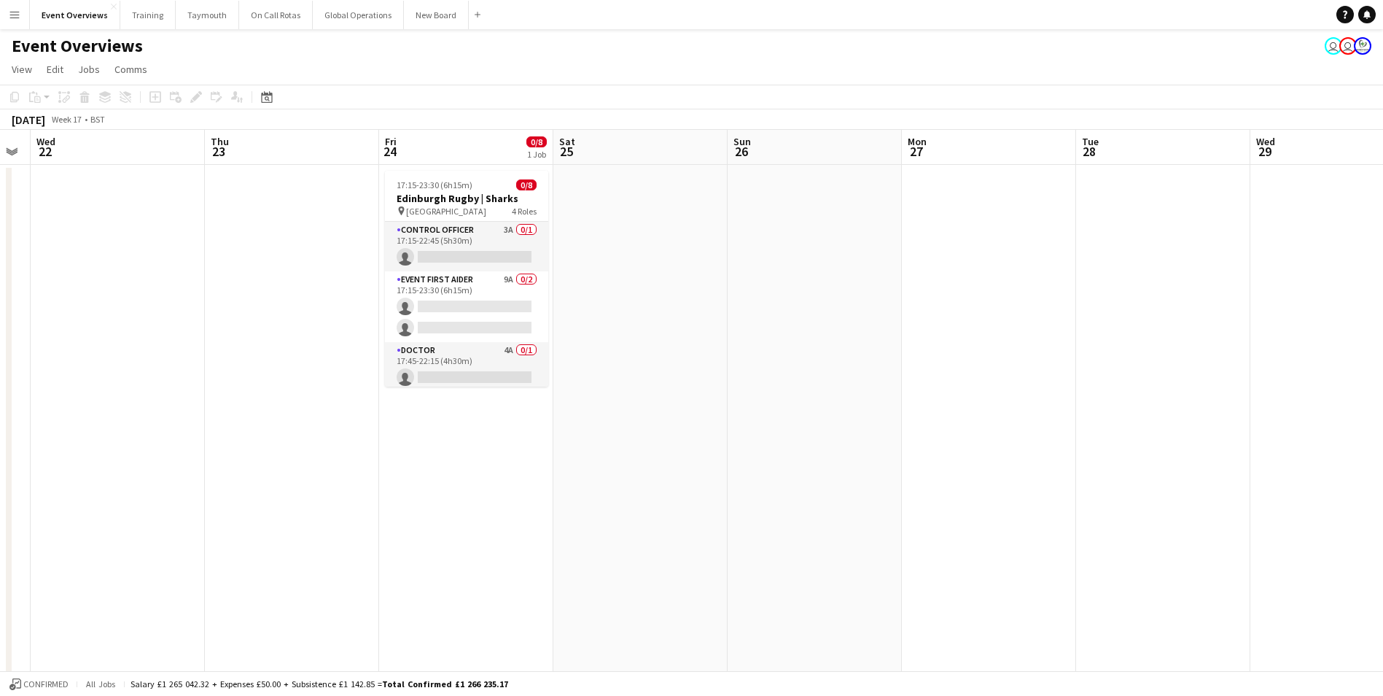
drag, startPoint x: 277, startPoint y: 497, endPoint x: 865, endPoint y: 441, distance: 590.3
click at [264, 100] on icon "Date picker" at bounding box center [267, 97] width 12 height 12
click at [375, 324] on button "[DATE]" at bounding box center [370, 325] width 42 height 23
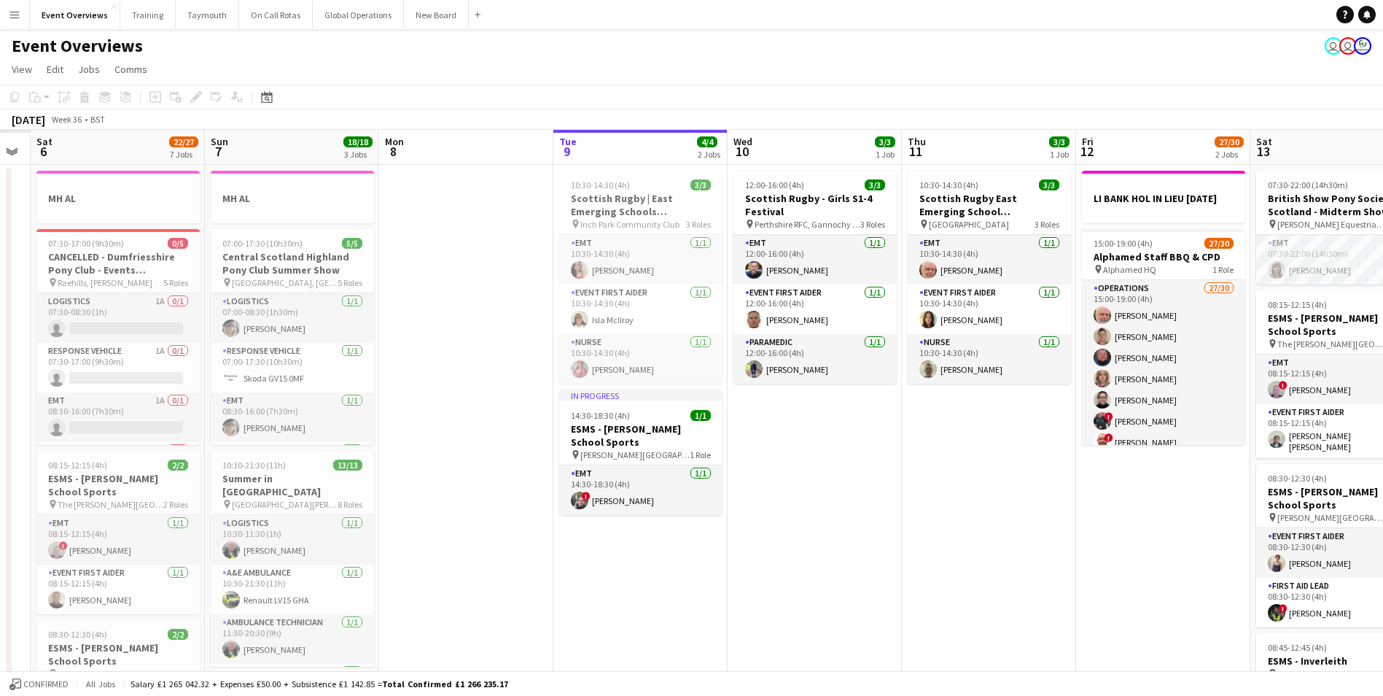
scroll to position [0, 502]
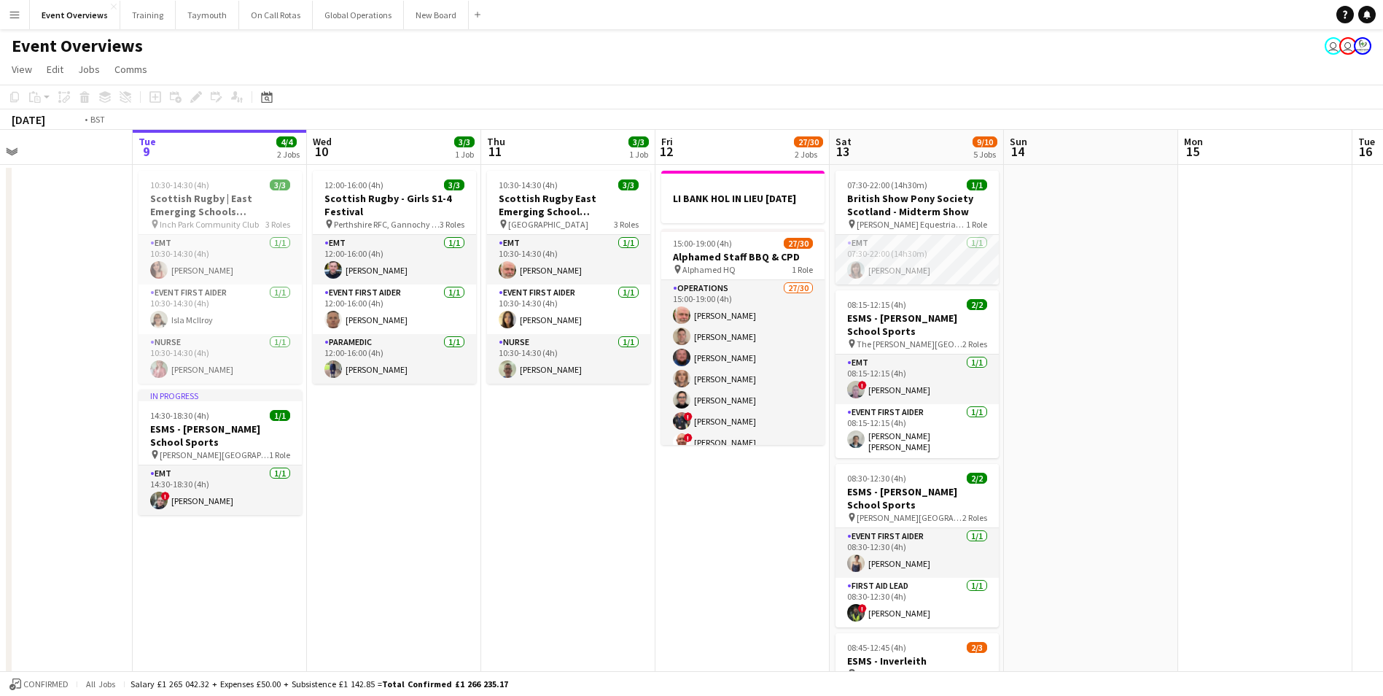
drag, startPoint x: 648, startPoint y: 540, endPoint x: 343, endPoint y: 588, distance: 308.5
